Goal: Task Accomplishment & Management: Manage account settings

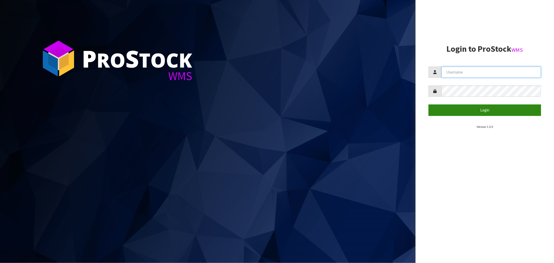
type input "[EMAIL_ADDRESS][DOMAIN_NAME]"
click at [311, 110] on button "Login" at bounding box center [485, 109] width 113 height 11
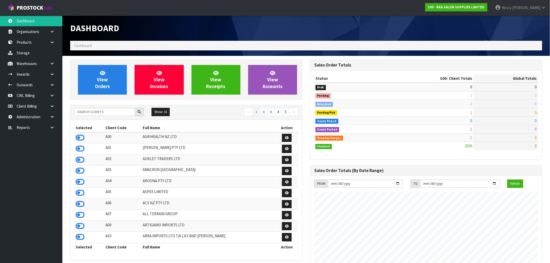
scroll to position [394, 240]
click at [51, 86] on icon at bounding box center [52, 85] width 5 height 4
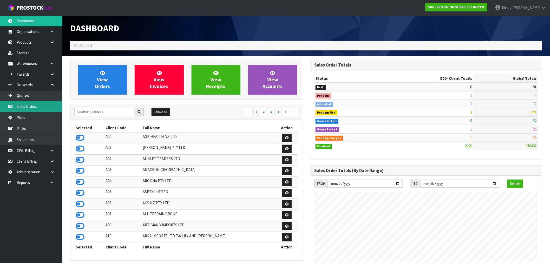
click at [27, 106] on link "Sales Orders" at bounding box center [31, 106] width 62 height 11
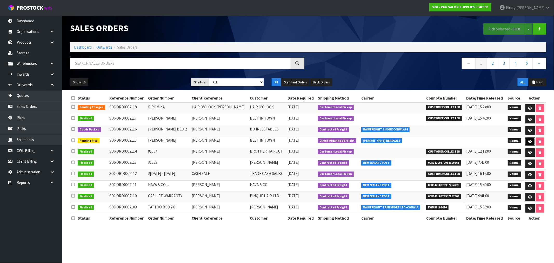
click at [311, 141] on icon at bounding box center [531, 141] width 4 height 3
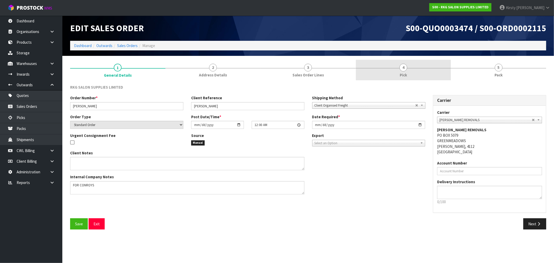
click at [311, 69] on span "4" at bounding box center [404, 68] width 8 height 8
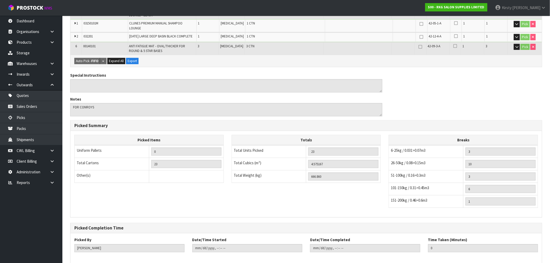
scroll to position [217, 0]
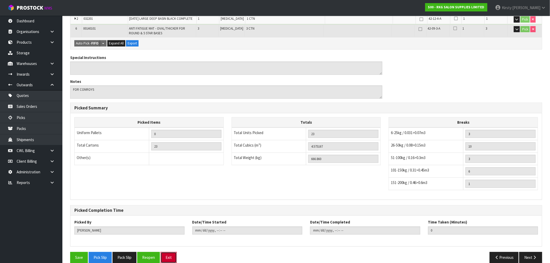
click at [170, 198] on button "Exit" at bounding box center [169, 257] width 16 height 11
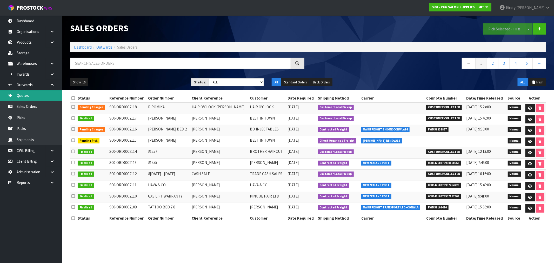
click at [24, 95] on link "Quotes" at bounding box center [31, 95] width 62 height 11
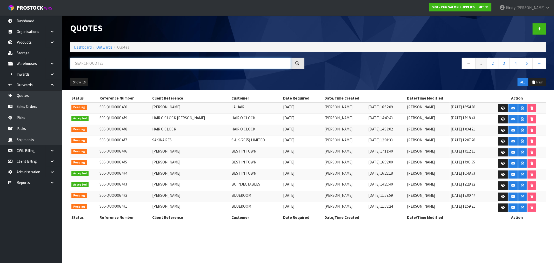
click at [90, 60] on input "text" at bounding box center [180, 63] width 221 height 11
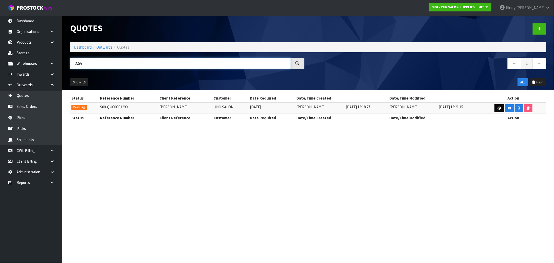
type input "3299"
click at [311, 108] on icon at bounding box center [500, 108] width 4 height 3
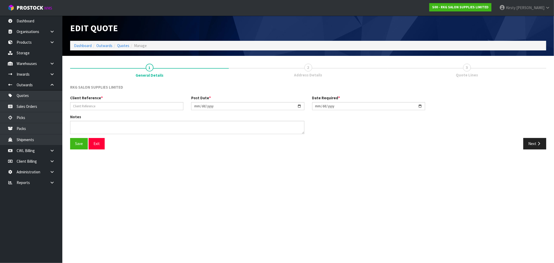
type input "[PERSON_NAME]"
type input "[DATE]"
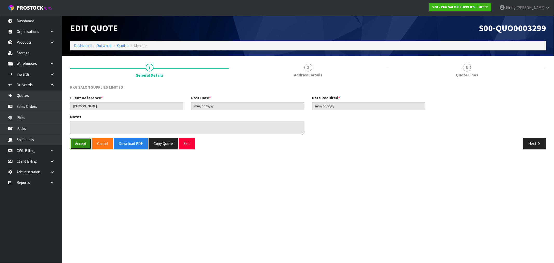
click at [80, 145] on button "Accept" at bounding box center [80, 143] width 21 height 11
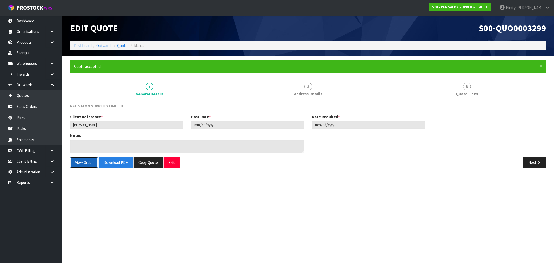
click at [84, 160] on button "View Order" at bounding box center [84, 162] width 28 height 11
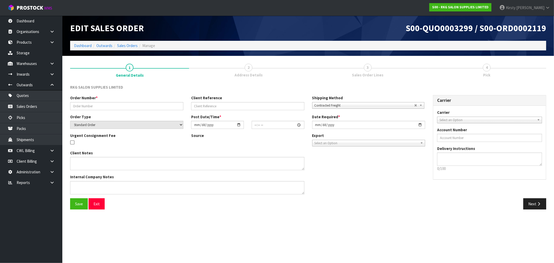
type input "[PERSON_NAME]"
select select "number:0"
type input "[DATE]"
click at [90, 103] on input "text" at bounding box center [126, 106] width 113 height 8
click at [80, 107] on input "UNO SALON" at bounding box center [126, 106] width 113 height 8
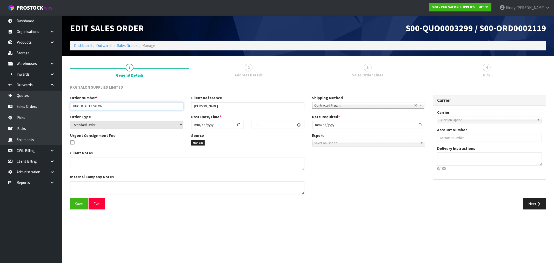
type input "UNO BEAUTY SALON"
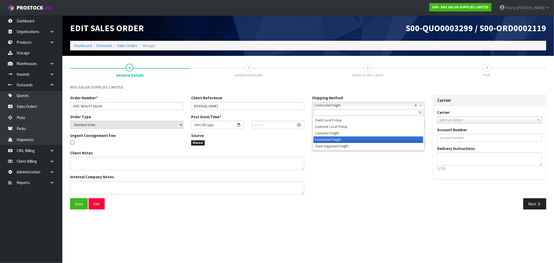
click at [311, 106] on span "Contracted Freight" at bounding box center [365, 105] width 100 height 6
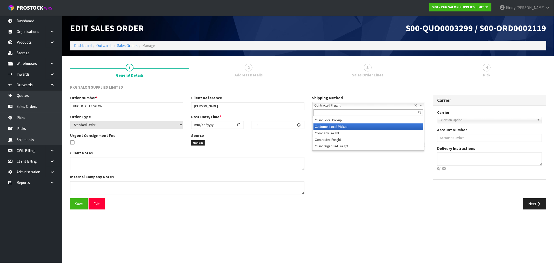
click at [311, 124] on li "Customer Local Pickup" at bounding box center [369, 126] width 110 height 6
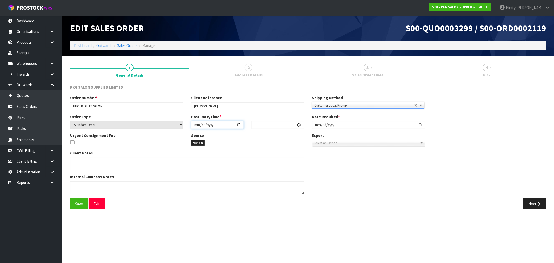
click at [195, 125] on input "date" at bounding box center [217, 125] width 53 height 8
type input "0002-08-13"
type input "00:00:00.000"
type input "[DATE]"
click at [255, 125] on input "00:00:00.000" at bounding box center [278, 125] width 53 height 8
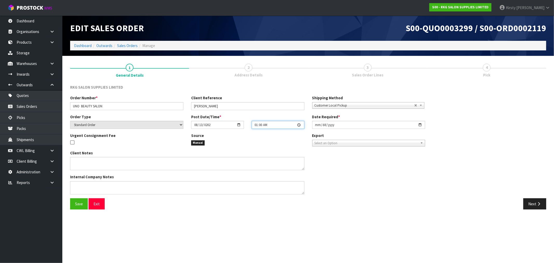
type input "10:00"
click at [311, 124] on input "[DATE]" at bounding box center [368, 125] width 113 height 8
type input "[DATE]"
click at [97, 187] on textarea at bounding box center [187, 187] width 234 height 13
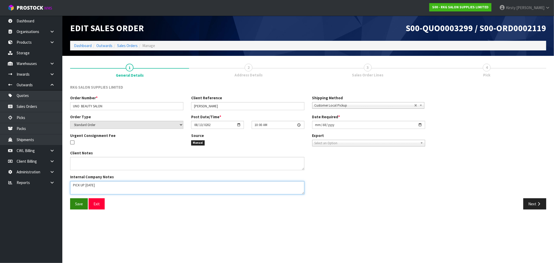
type textarea "PICK UP [DATE]"
click at [81, 198] on span "Save" at bounding box center [79, 203] width 8 height 5
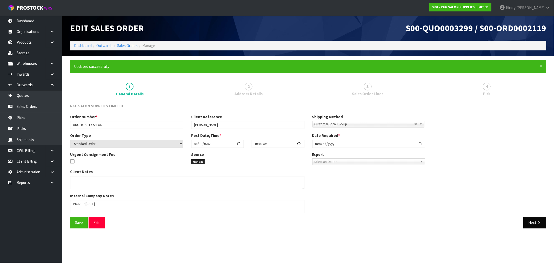
type input "10:00:00.000"
click at [311, 198] on button "Next" at bounding box center [535, 222] width 23 height 11
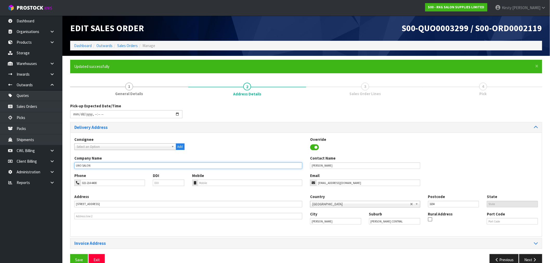
click at [82, 164] on input "UNO SALON" at bounding box center [188, 165] width 228 height 6
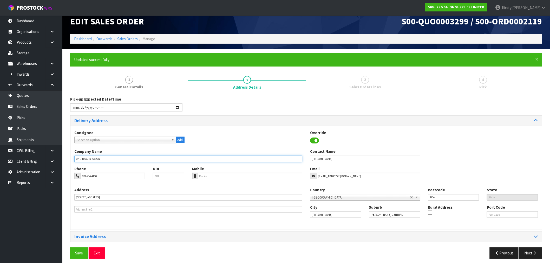
scroll to position [10, 0]
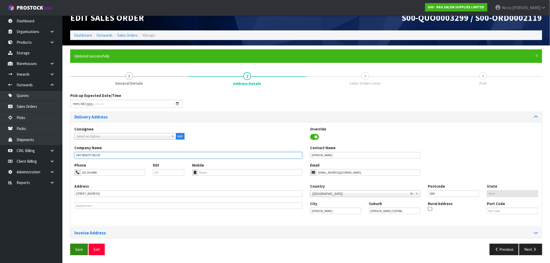
type input "UNO BEAUTY SALON"
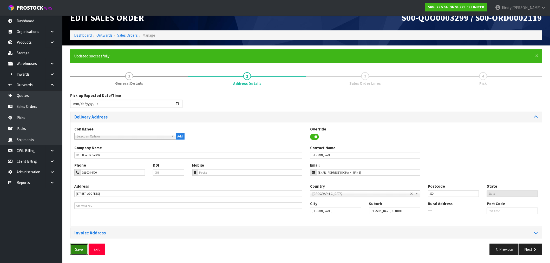
click at [80, 198] on span "Save" at bounding box center [79, 249] width 8 height 5
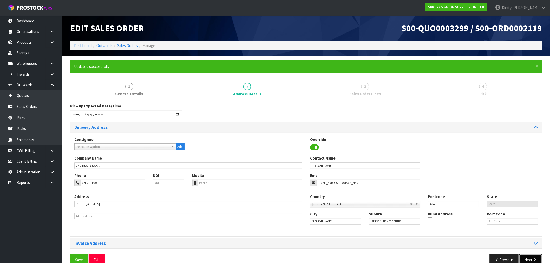
click at [311, 198] on button "Next" at bounding box center [530, 259] width 23 height 11
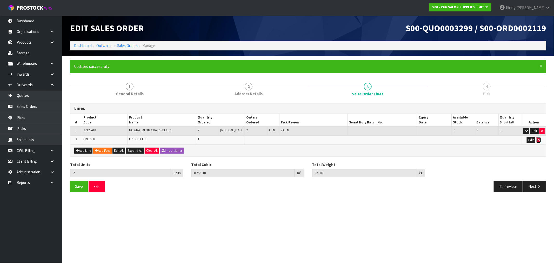
click at [311, 139] on icon "button" at bounding box center [539, 139] width 2 height 3
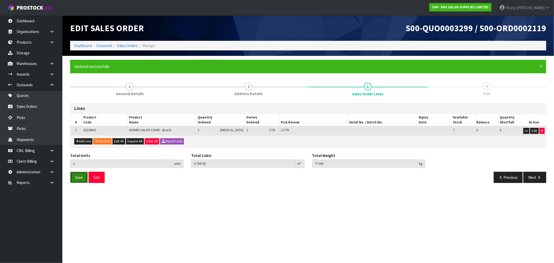
click at [79, 176] on span "Save" at bounding box center [79, 177] width 8 height 5
click at [311, 175] on button "Next" at bounding box center [535, 177] width 23 height 11
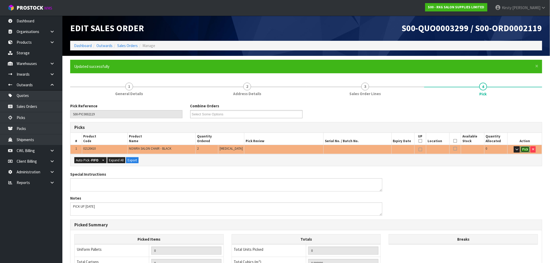
click at [311, 149] on button "Pick" at bounding box center [525, 149] width 9 height 6
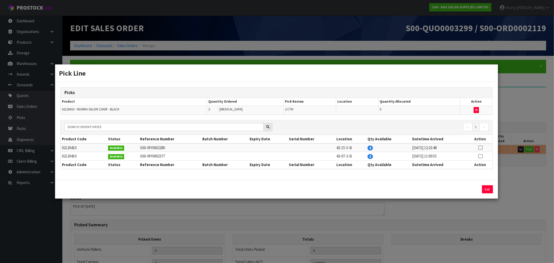
click at [311, 148] on icon at bounding box center [480, 148] width 4 height 0
click at [311, 189] on button "Assign Pick" at bounding box center [470, 189] width 21 height 8
type input "2"
type input "0.756718"
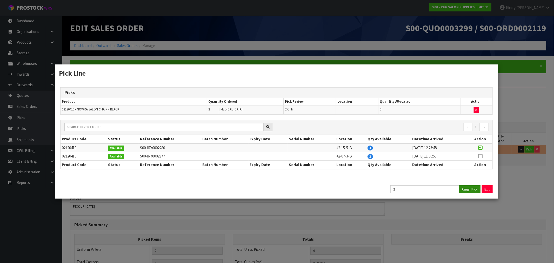
type input "77"
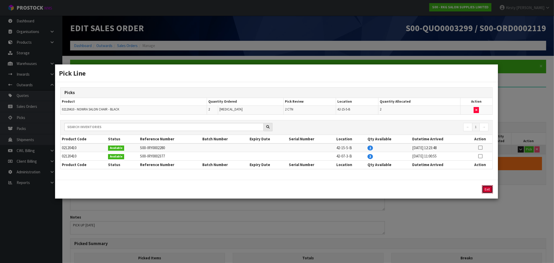
click at [311, 187] on button "Exit" at bounding box center [487, 189] width 11 height 8
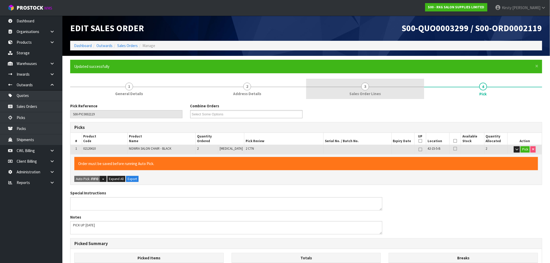
drag, startPoint x: 365, startPoint y: 87, endPoint x: 357, endPoint y: 91, distance: 9.1
click at [311, 87] on span "3" at bounding box center [365, 87] width 8 height 8
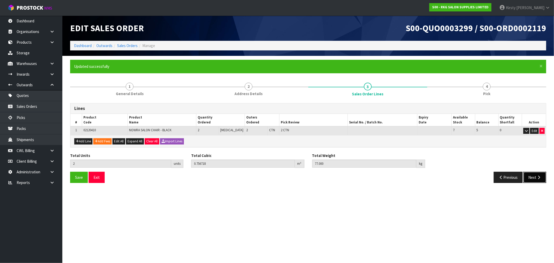
click at [311, 177] on icon "button" at bounding box center [539, 177] width 5 height 4
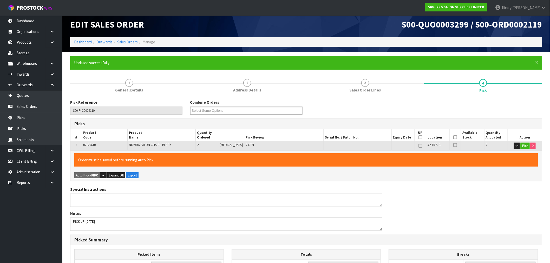
scroll to position [3, 0]
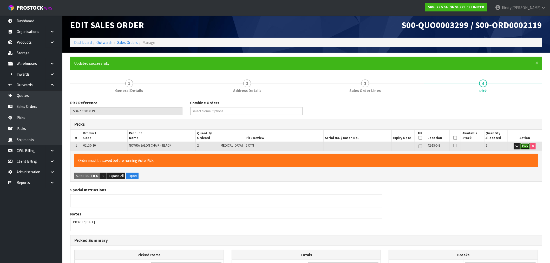
click at [311, 146] on button "Pick" at bounding box center [525, 146] width 9 height 6
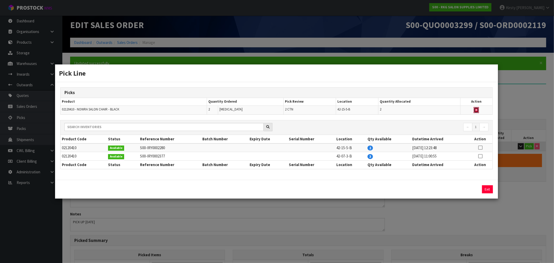
click at [311, 110] on icon "button" at bounding box center [477, 109] width 2 height 3
type input "0"
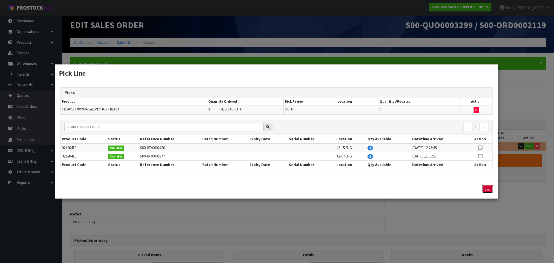
click at [311, 188] on button "Exit" at bounding box center [487, 189] width 11 height 8
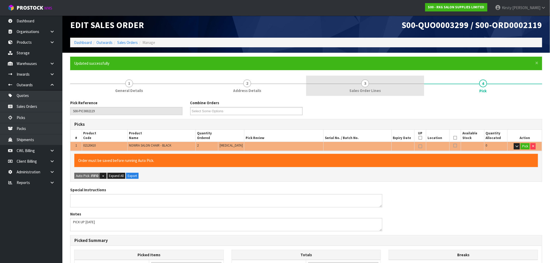
click at [311, 84] on span "3" at bounding box center [365, 84] width 8 height 8
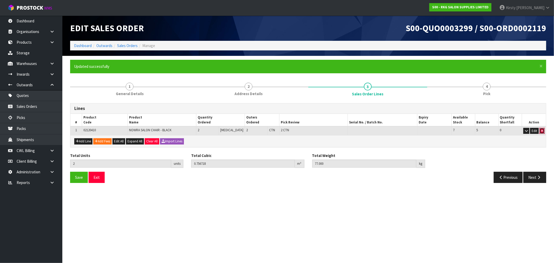
click at [311, 130] on icon "button" at bounding box center [542, 130] width 2 height 3
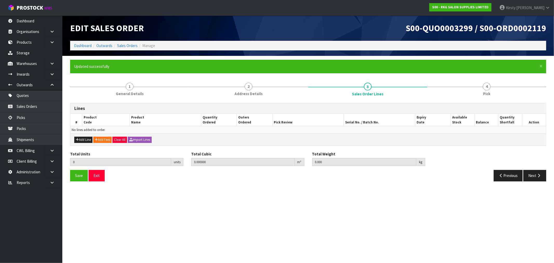
type input "0"
click at [88, 140] on button "Add Line" at bounding box center [83, 140] width 18 height 6
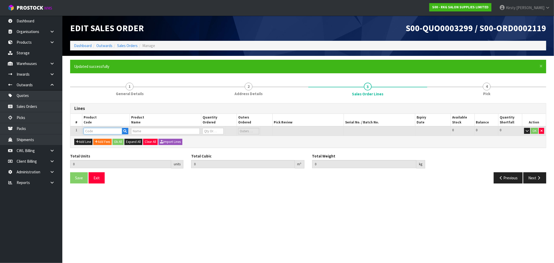
click at [92, 130] on input "text" at bounding box center [103, 131] width 38 height 6
type input "02120410"
type input "0.000000"
type input "0.000"
type input "NOWRA SALON CHAIR - BLACK"
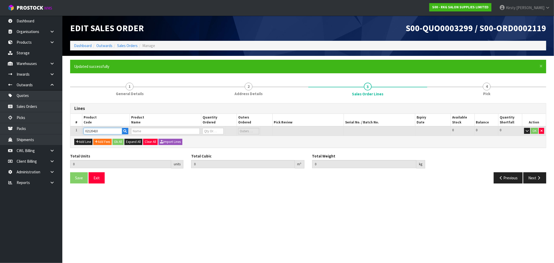
type input "0"
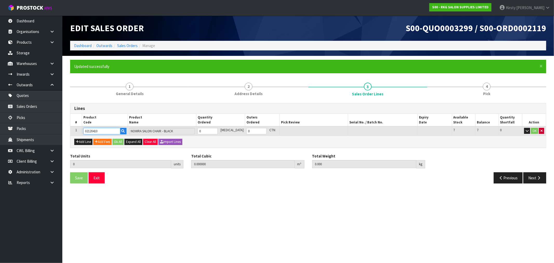
type input "02120410"
click at [311, 130] on icon "button" at bounding box center [542, 130] width 2 height 3
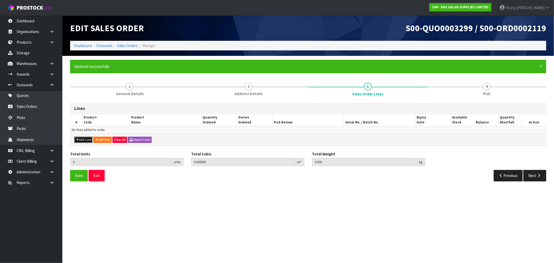
click at [84, 138] on button "Add Line" at bounding box center [83, 140] width 18 height 6
type input "0"
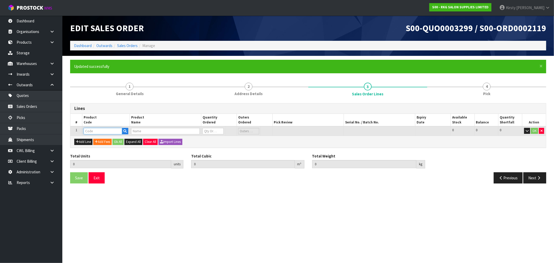
click at [111, 131] on input "text" at bounding box center [103, 131] width 38 height 6
type input "02120"
click at [100, 137] on link "02120 101K" at bounding box center [104, 139] width 41 height 7
type input "02120101K"
type input "0.000000"
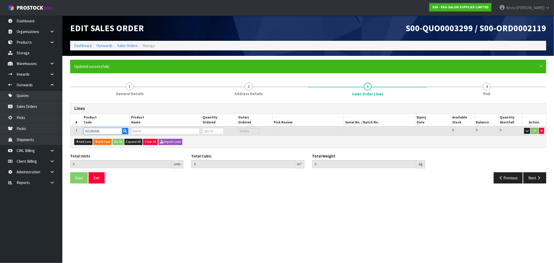
type input "0.000"
type input "NOWRA SALON CHAIR BLACK"
type input "0"
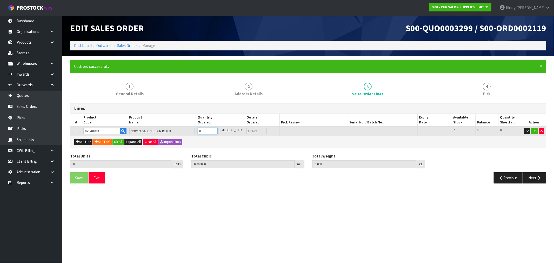
type input "2"
type input "0.410984"
type input "40.3"
type input "1"
click at [218, 129] on input "1" at bounding box center [208, 131] width 20 height 6
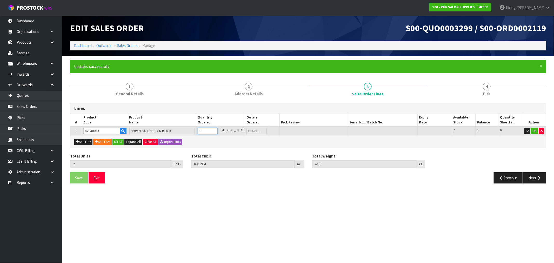
type input "4"
type input "0.821968"
type input "80.6"
type input "2"
click at [218, 129] on input "2" at bounding box center [208, 131] width 20 height 6
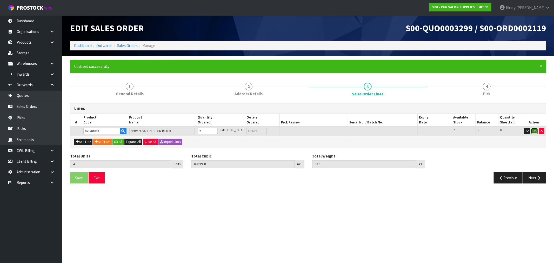
click at [311, 130] on button "OK" at bounding box center [534, 131] width 7 height 6
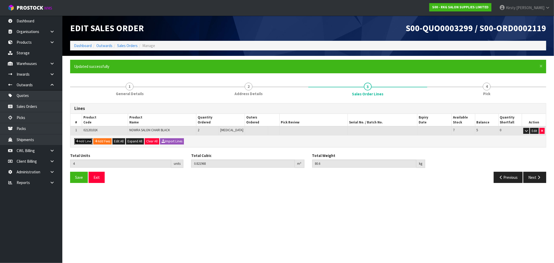
click at [85, 141] on button "Add Line" at bounding box center [83, 141] width 18 height 6
type input "0"
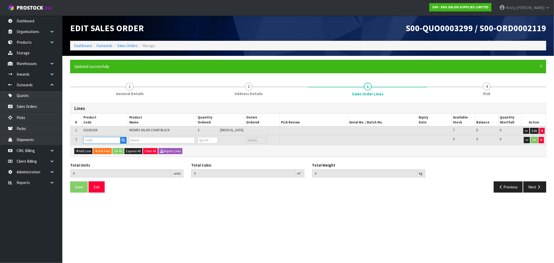
click at [86, 141] on input "text" at bounding box center [101, 140] width 37 height 6
type input "0212-PC"
type input "4"
type input "0.821968"
type input "80.6"
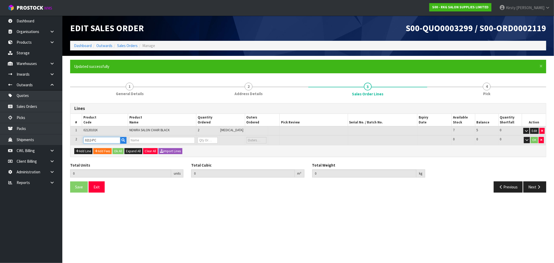
type input "PLASTIC SEAT BACK COVER - NOWRA"
type input "0"
type input "0212-PC"
type input "5"
type input "0.823072"
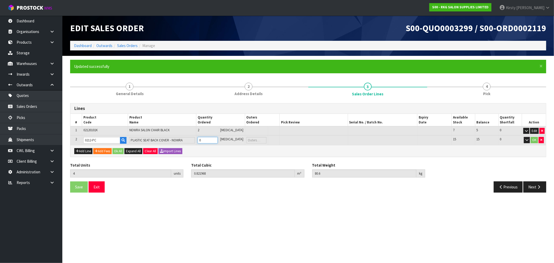
type input "80.61"
type input "1"
click at [218, 138] on input "1" at bounding box center [208, 140] width 20 height 6
type input "6"
type input "0.824176"
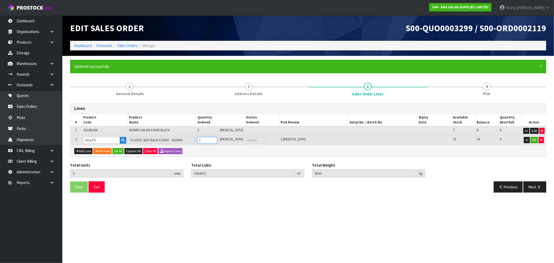
type input "80.62"
type input "2"
click at [218, 138] on input "2" at bounding box center [208, 140] width 20 height 6
click at [311, 137] on button "OK" at bounding box center [534, 140] width 7 height 6
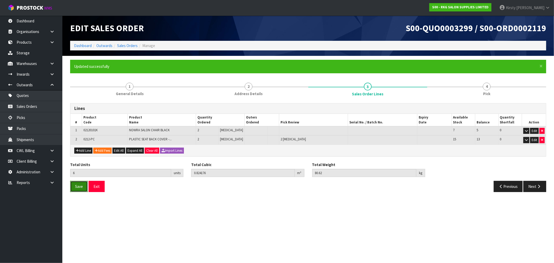
click at [77, 188] on span "Save" at bounding box center [79, 186] width 8 height 5
click at [311, 185] on button "Next" at bounding box center [535, 186] width 23 height 11
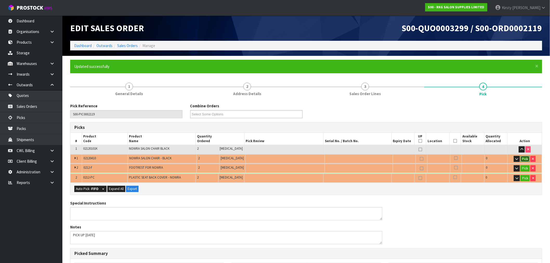
click at [311, 157] on button "Pick" at bounding box center [525, 159] width 9 height 6
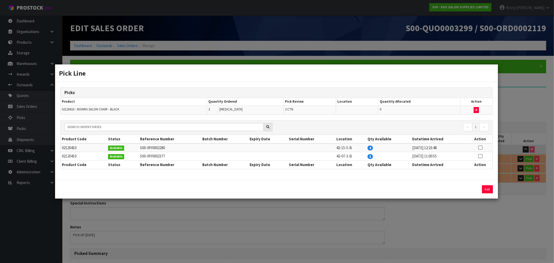
click at [311, 148] on icon at bounding box center [480, 148] width 4 height 0
click at [311, 190] on button "Assign Pick" at bounding box center [470, 189] width 21 height 8
type input "2"
type input "0.756718"
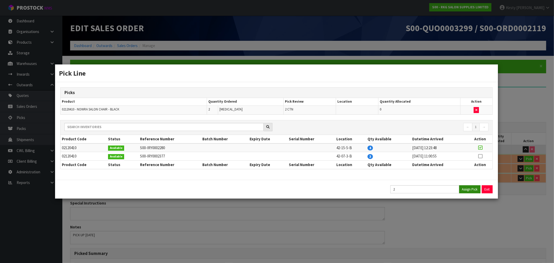
type input "77"
drag, startPoint x: 486, startPoint y: 189, endPoint x: 490, endPoint y: 186, distance: 5.0
click at [311, 188] on button "Exit" at bounding box center [487, 189] width 11 height 8
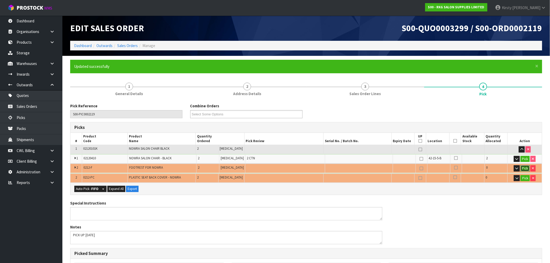
click at [311, 167] on button "Pick" at bounding box center [525, 168] width 9 height 6
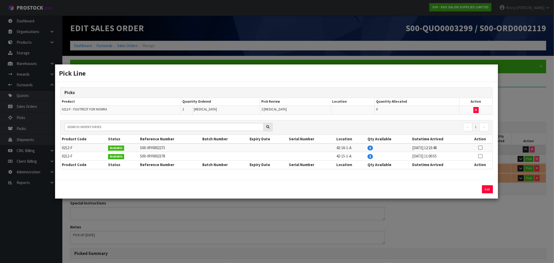
click at [311, 148] on icon at bounding box center [480, 148] width 4 height 0
click at [311, 188] on button "Assign Pick" at bounding box center [470, 189] width 21 height 8
type input "Piece x 2"
type input "4"
type input "0.821968"
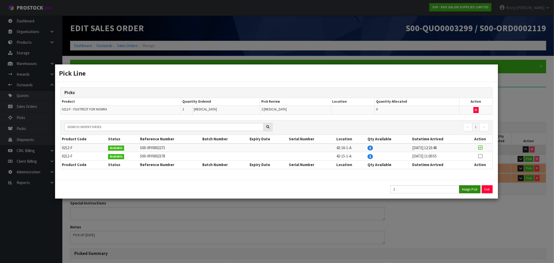
type input "80.6"
click at [311, 188] on button "Exit" at bounding box center [487, 189] width 11 height 8
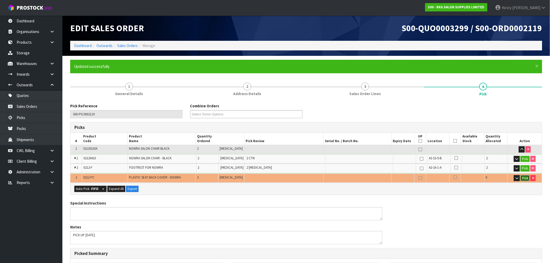
click at [311, 177] on button "Pick" at bounding box center [525, 178] width 9 height 6
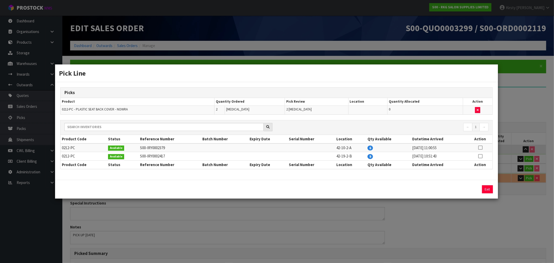
click at [311, 148] on icon at bounding box center [480, 148] width 4 height 0
click at [311, 187] on button "Assign Pick" at bounding box center [470, 189] width 21 height 8
type input "Piece x 4"
type input "6"
type input "0.824176"
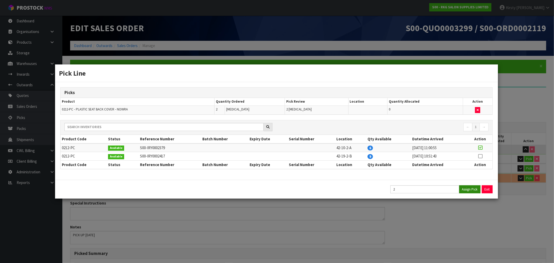
type input "80.62"
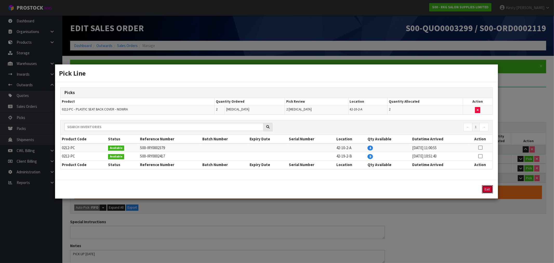
click at [311, 188] on button "Exit" at bounding box center [487, 189] width 11 height 8
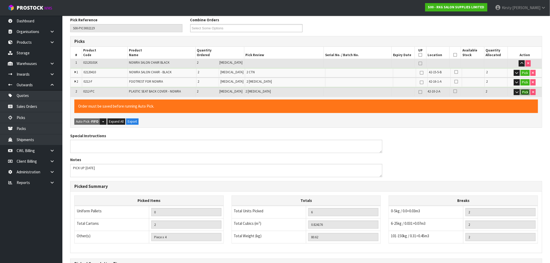
scroll to position [87, 0]
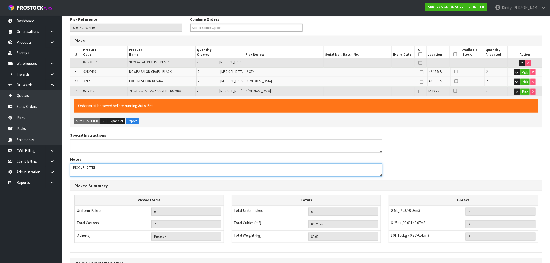
click at [81, 173] on textarea at bounding box center [226, 169] width 312 height 13
click at [118, 167] on textarea at bounding box center [226, 169] width 312 height 13
click at [204, 173] on textarea at bounding box center [226, 169] width 312 height 13
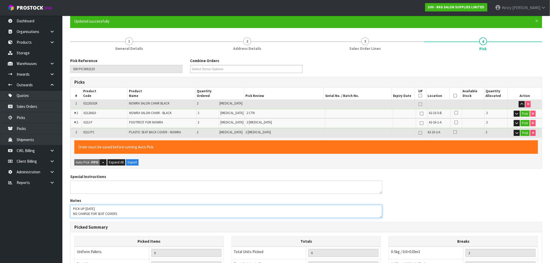
scroll to position [61, 0]
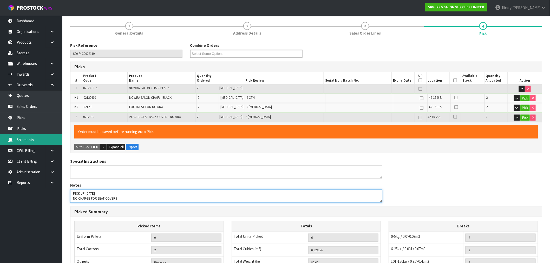
type textarea "PICK UP [DATE] NO CHARGE FOR SEAT COVERS"
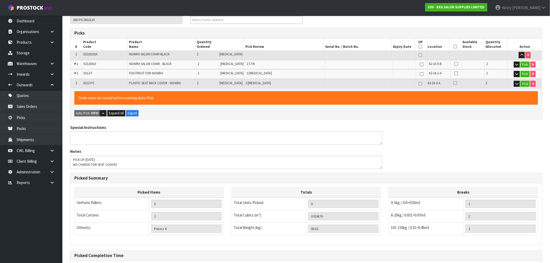
scroll to position [147, 0]
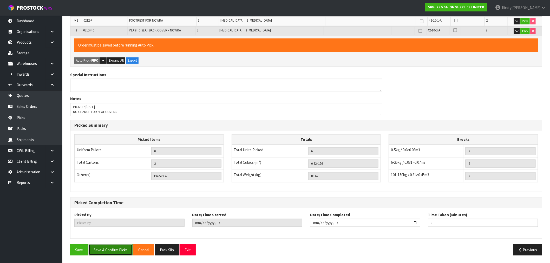
click at [110, 198] on button "Save & Confirm Picks" at bounding box center [111, 249] width 44 height 11
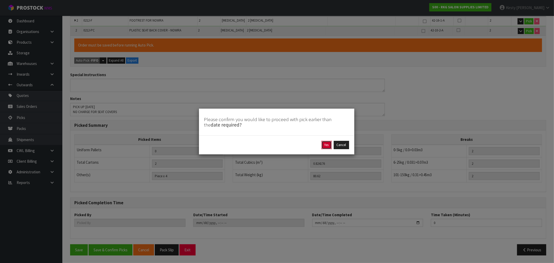
click at [311, 144] on button "Yes" at bounding box center [327, 145] width 10 height 8
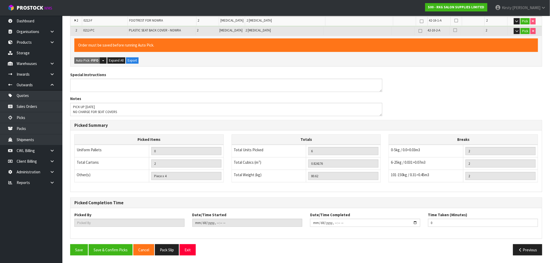
scroll to position [0, 0]
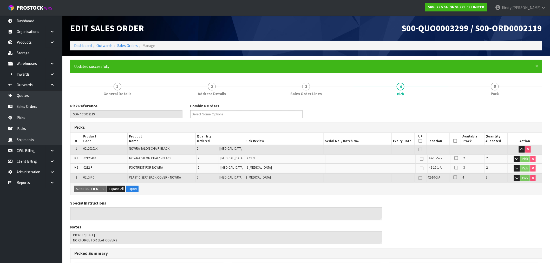
type input "[PERSON_NAME]"
type input "[DATE]T10:03:24"
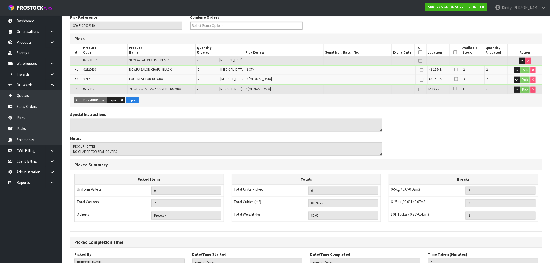
scroll to position [128, 0]
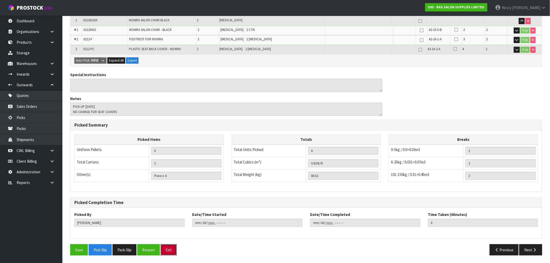
click at [173, 198] on button "Exit" at bounding box center [169, 249] width 16 height 11
